Goal: Book appointment/travel/reservation

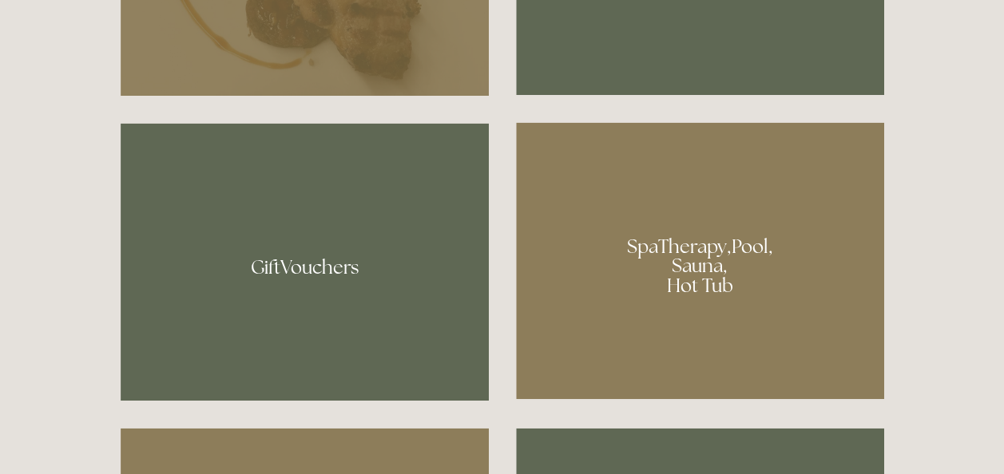
scroll to position [930, 0]
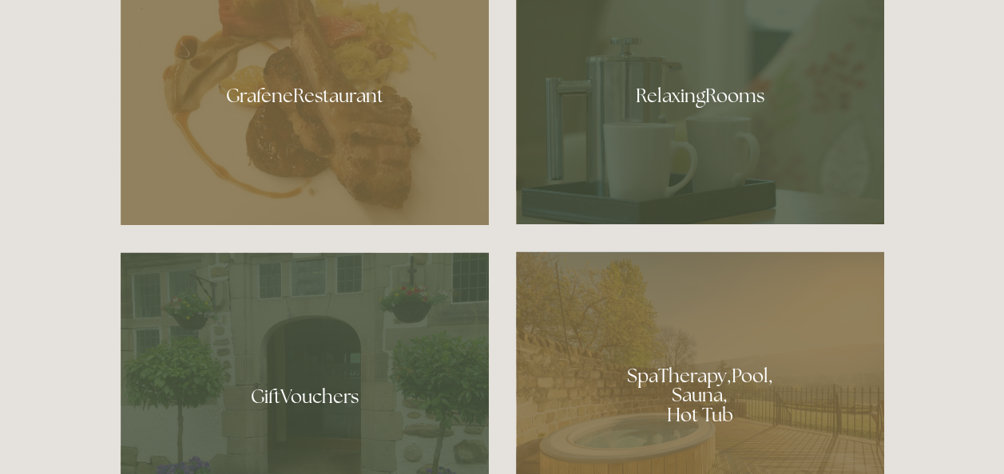
click at [323, 111] on div at bounding box center [305, 90] width 368 height 269
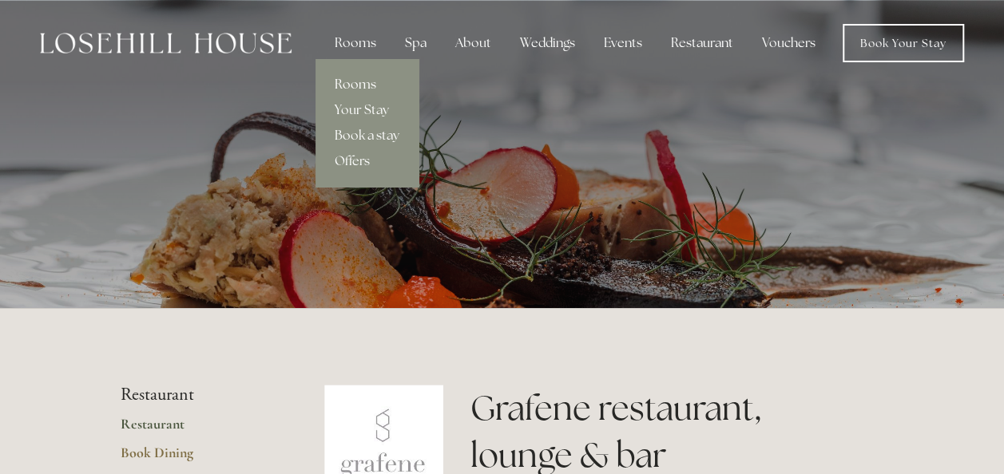
click at [356, 86] on link "Rooms" at bounding box center [366, 85] width 103 height 26
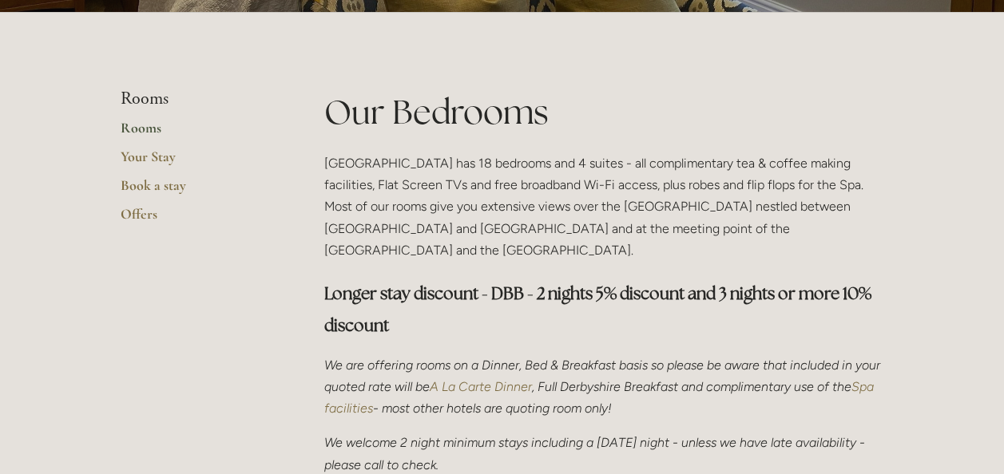
scroll to position [295, 0]
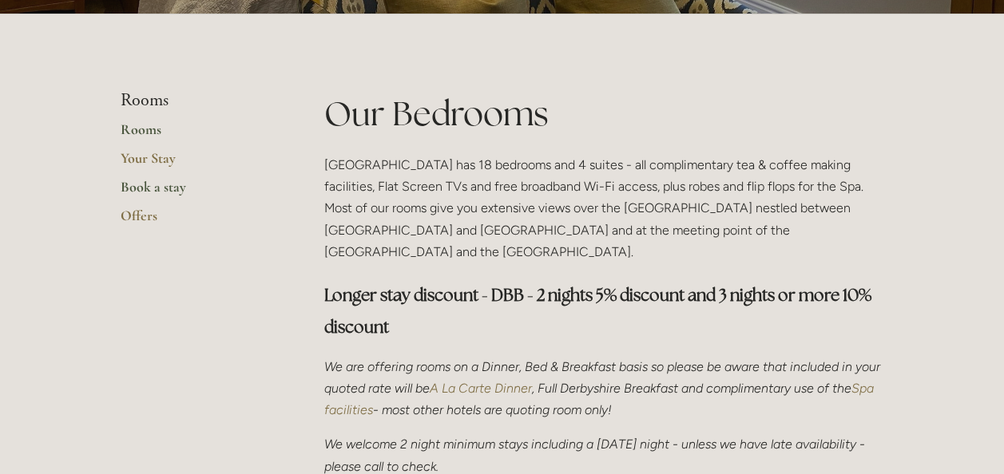
click at [175, 188] on link "Book a stay" at bounding box center [197, 192] width 152 height 29
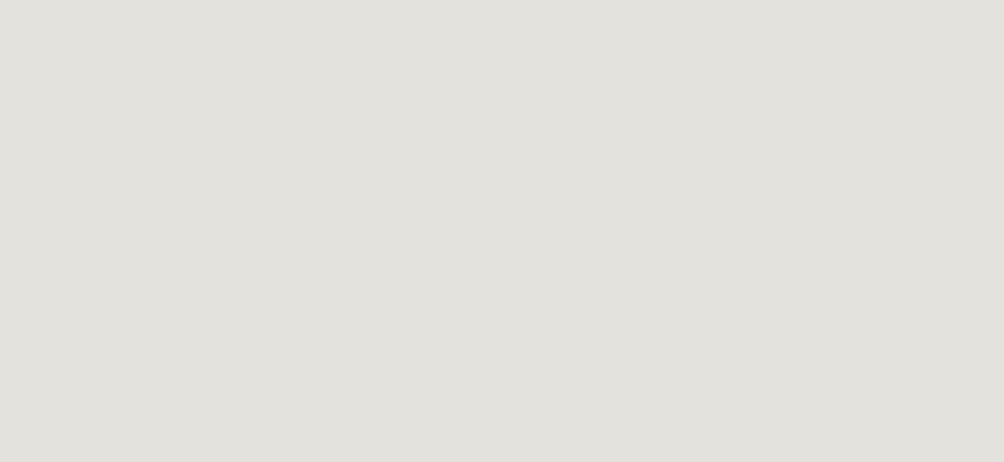
scroll to position [243, 0]
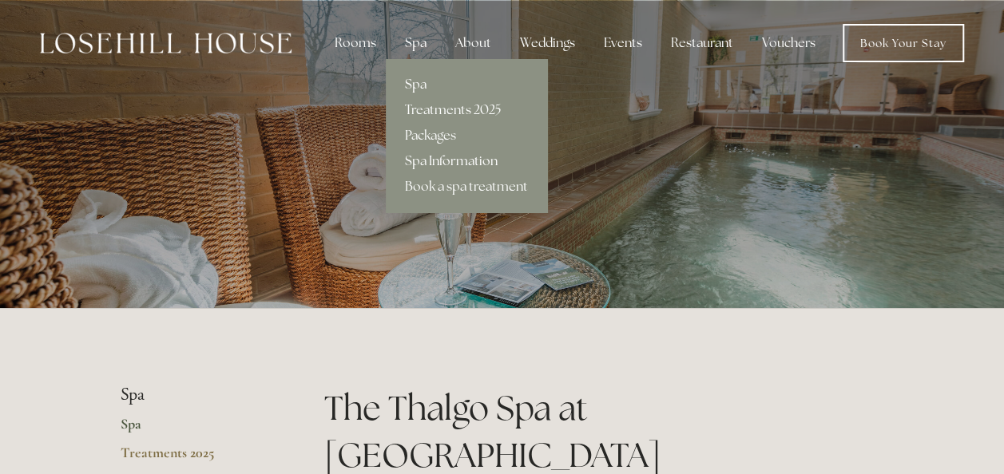
click at [434, 158] on link "Spa Information" at bounding box center [466, 161] width 161 height 26
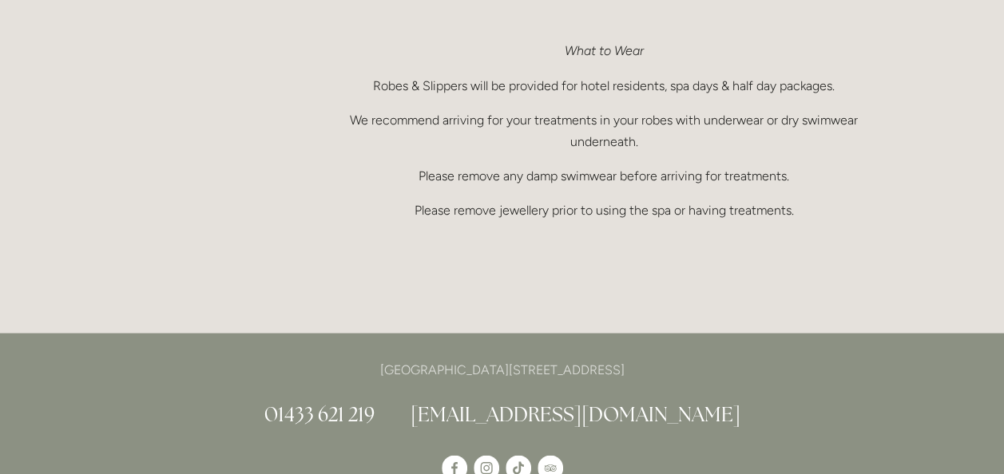
scroll to position [1285, 0]
